Goal: Find specific page/section: Find specific page/section

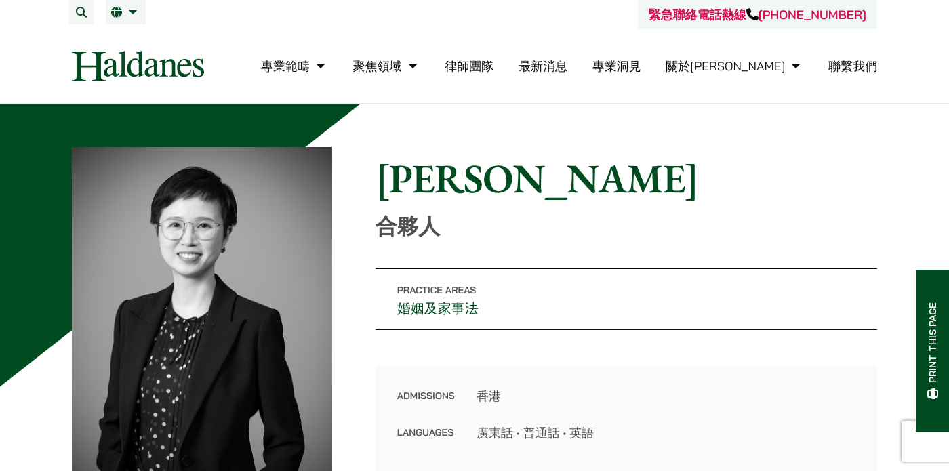
click at [494, 66] on link "律師團隊" at bounding box center [469, 66] width 49 height 16
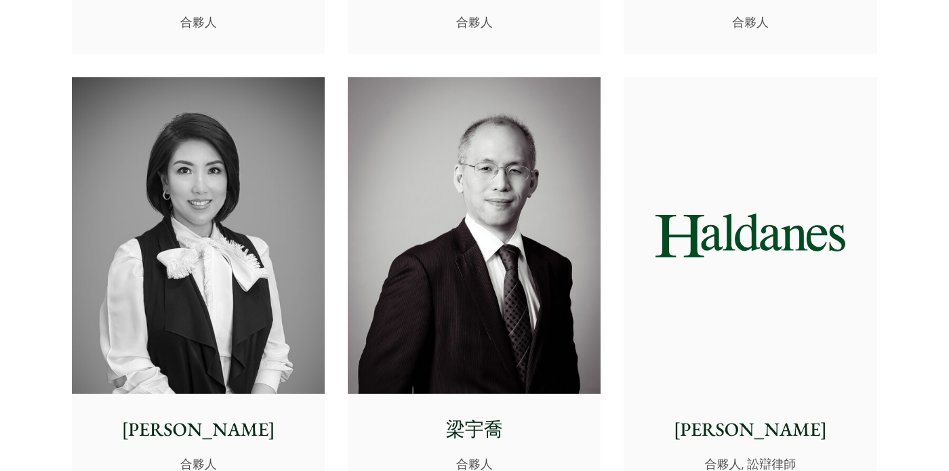
scroll to position [1221, 0]
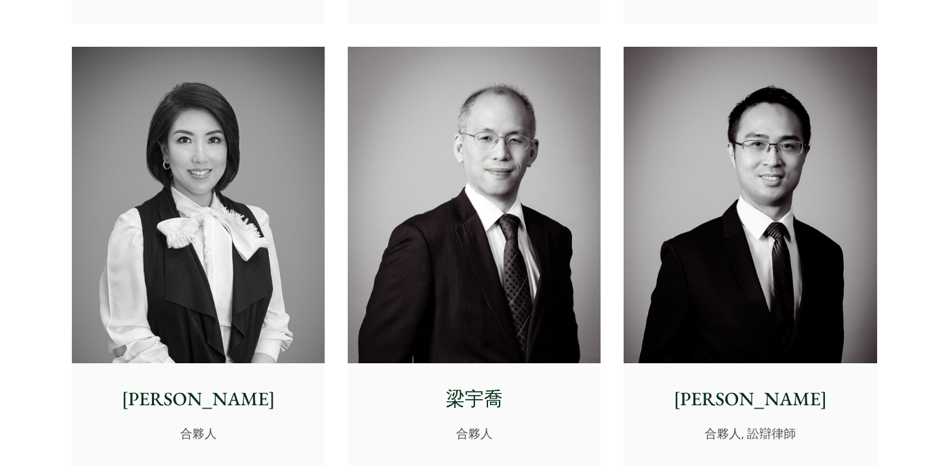
click at [270, 223] on img at bounding box center [198, 205] width 253 height 317
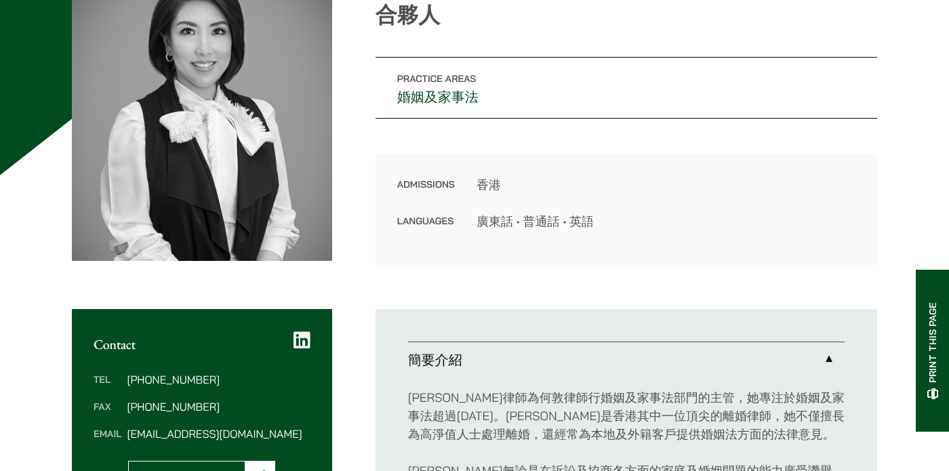
scroll to position [339, 0]
